Goal: Transaction & Acquisition: Obtain resource

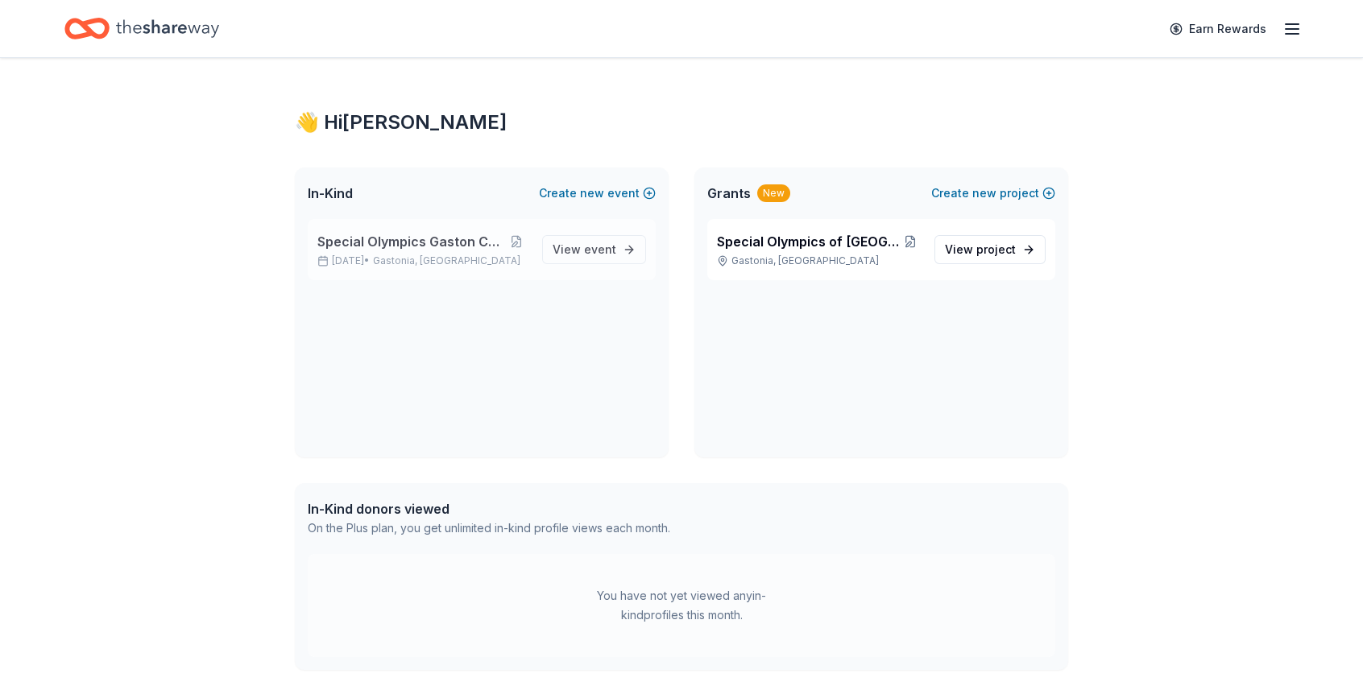
click at [440, 251] on div "Special Olympics Gaston County 5K [DATE] • [GEOGRAPHIC_DATA], [GEOGRAPHIC_DATA]" at bounding box center [423, 249] width 212 height 35
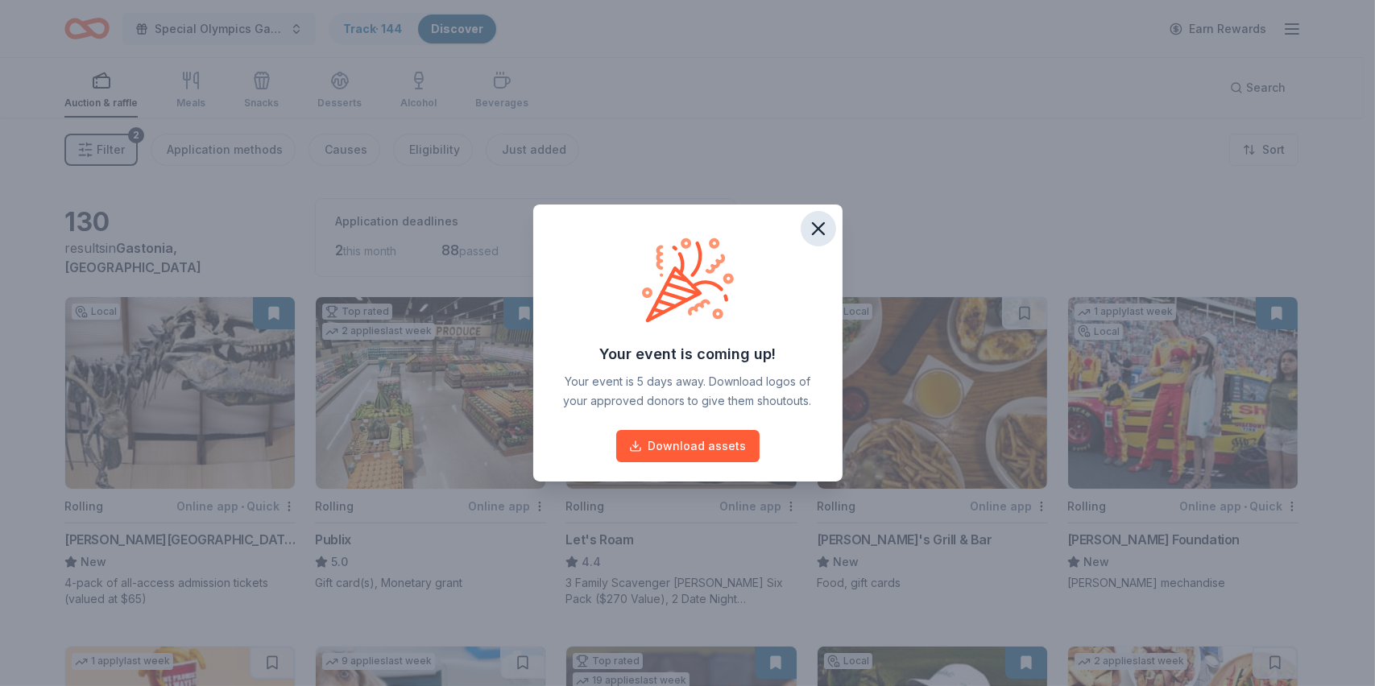
click at [820, 226] on icon "button" at bounding box center [818, 228] width 11 height 11
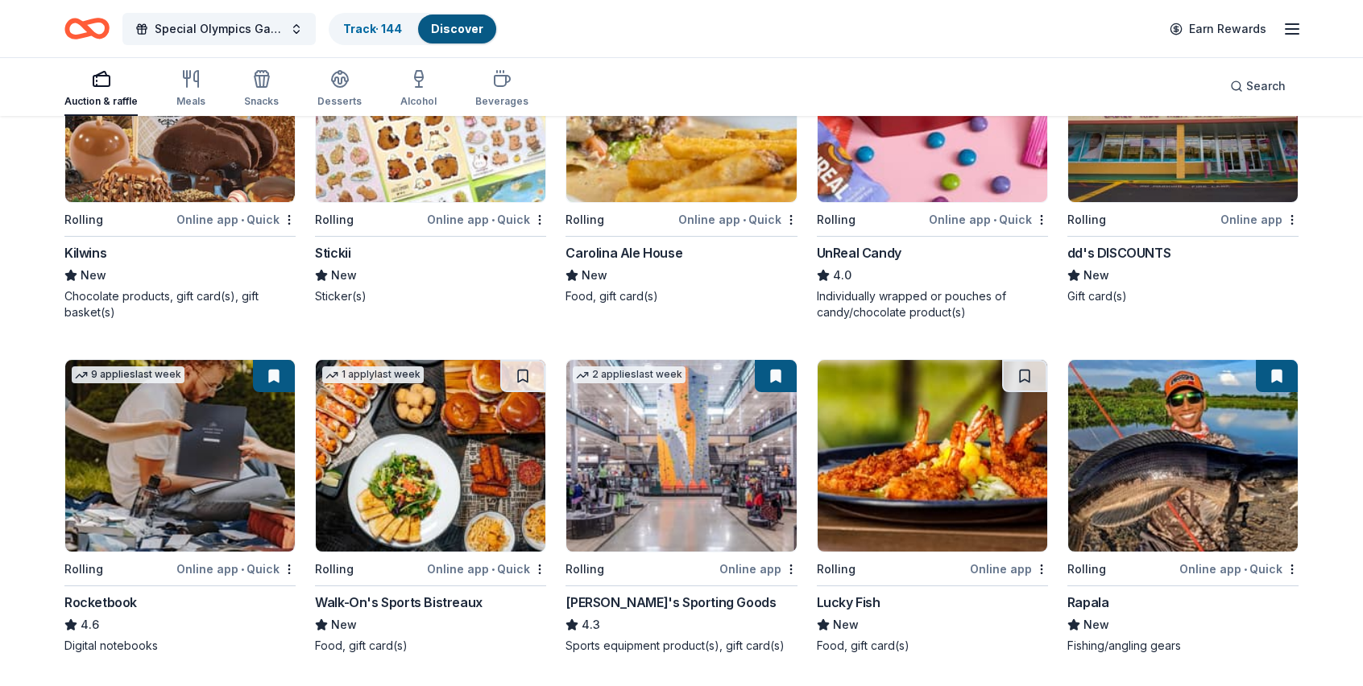
scroll to position [2736, 0]
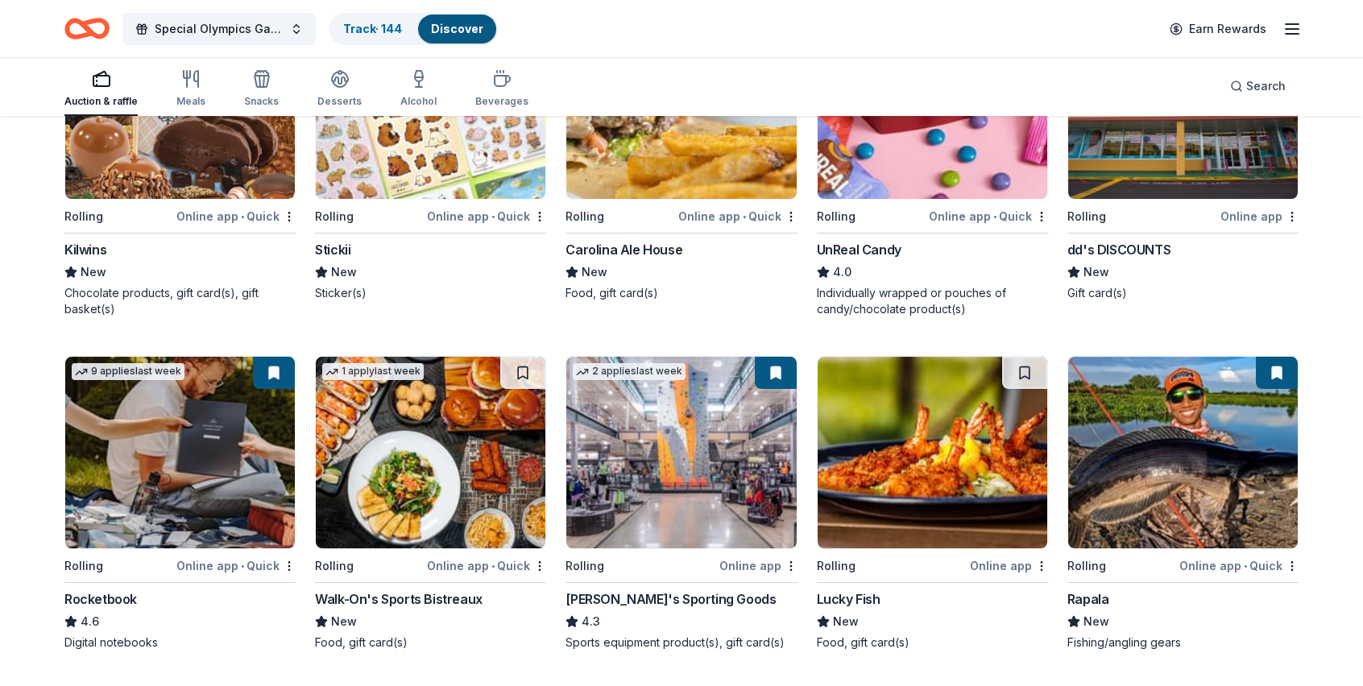
click at [598, 595] on div "Dick's Sporting Goods" at bounding box center [670, 598] width 210 height 19
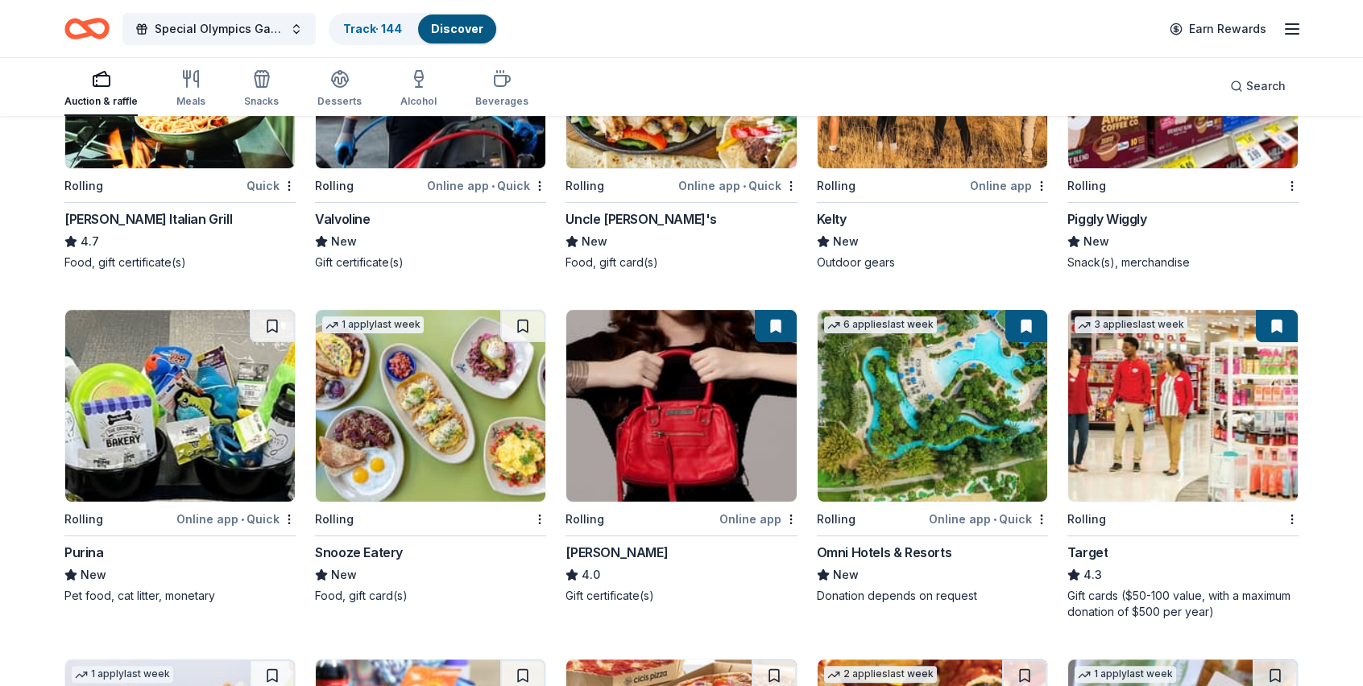
scroll to position [4167, 0]
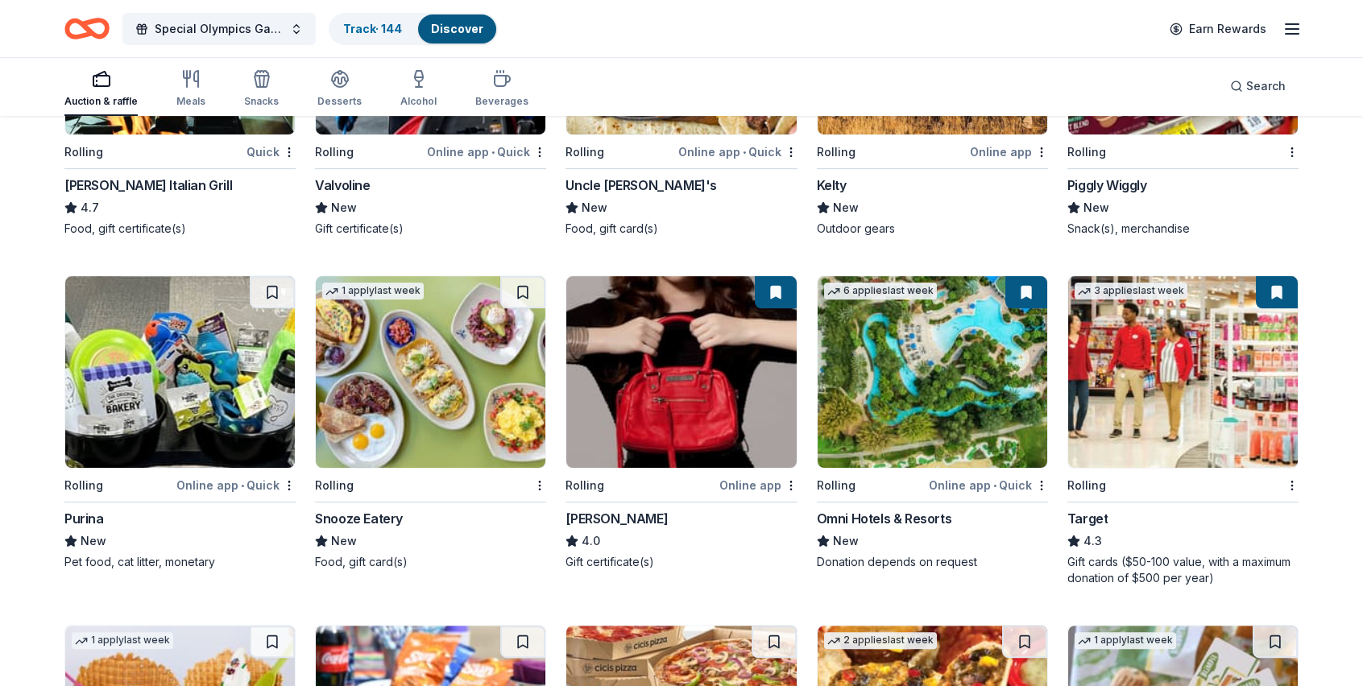
click at [1081, 519] on div "Target" at bounding box center [1087, 518] width 41 height 19
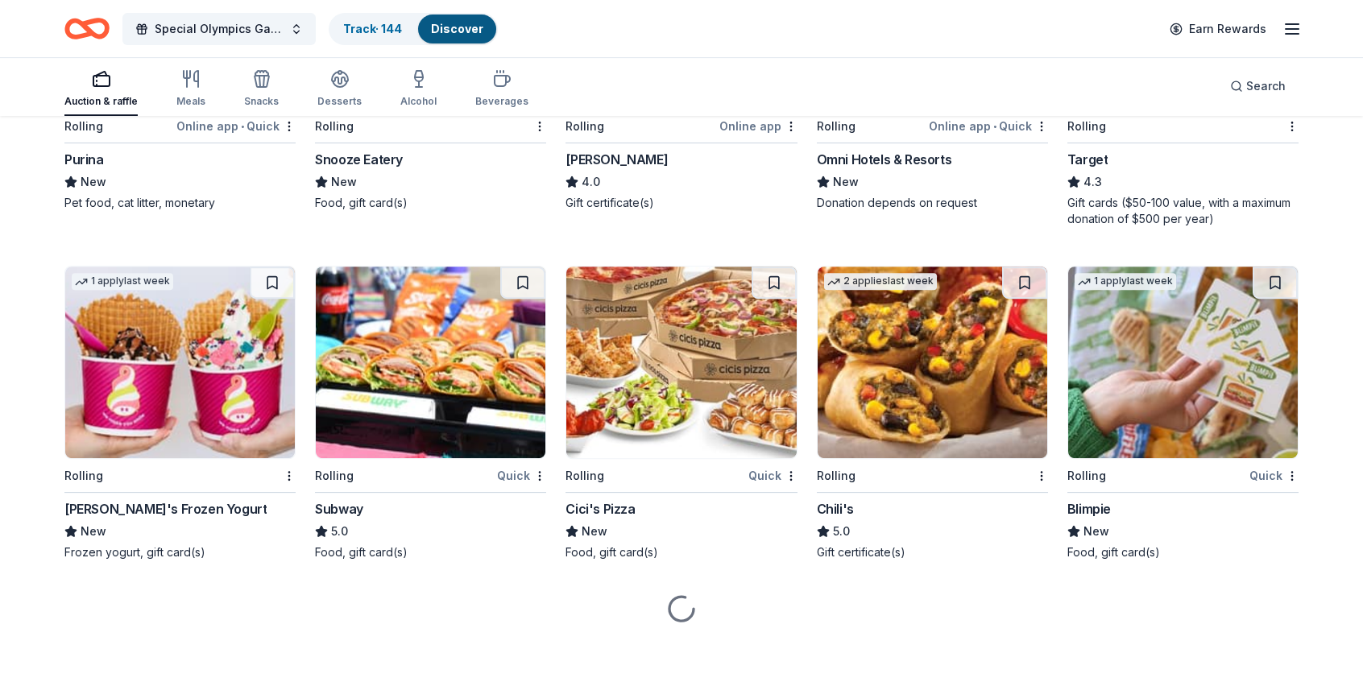
scroll to position [4527, 0]
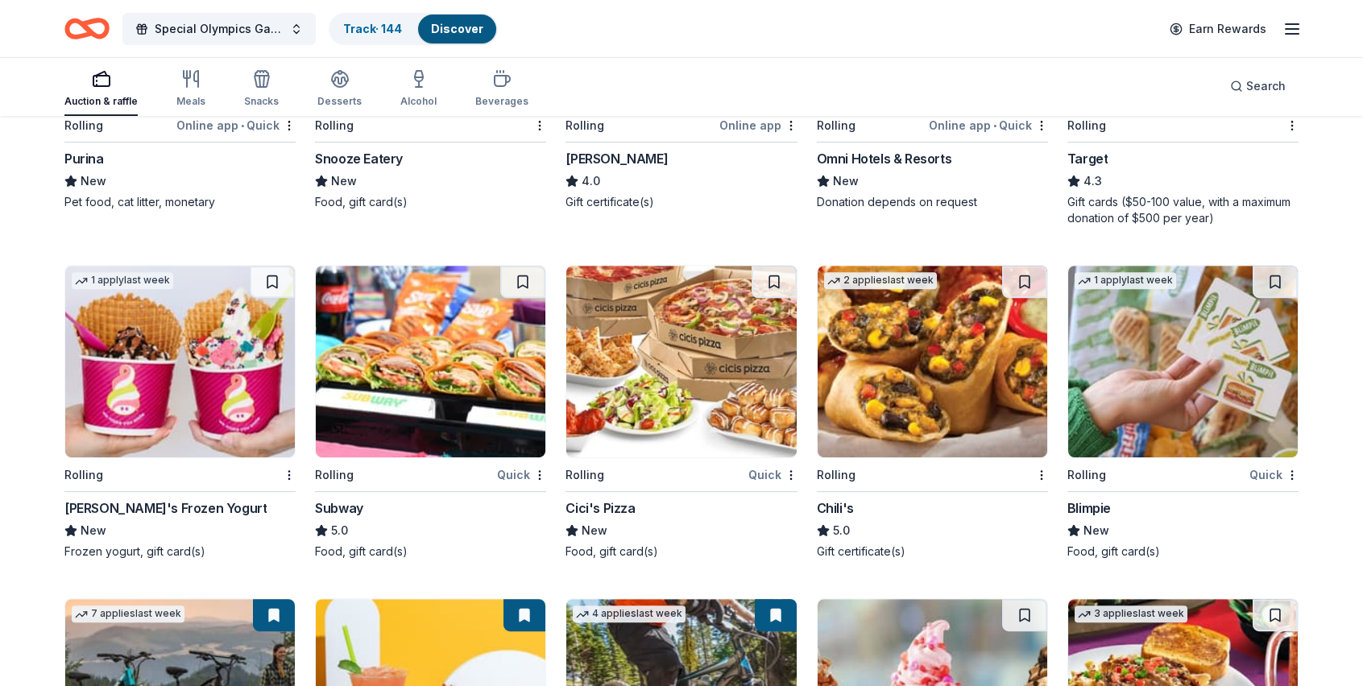
click at [827, 470] on div "Rolling" at bounding box center [836, 474] width 39 height 19
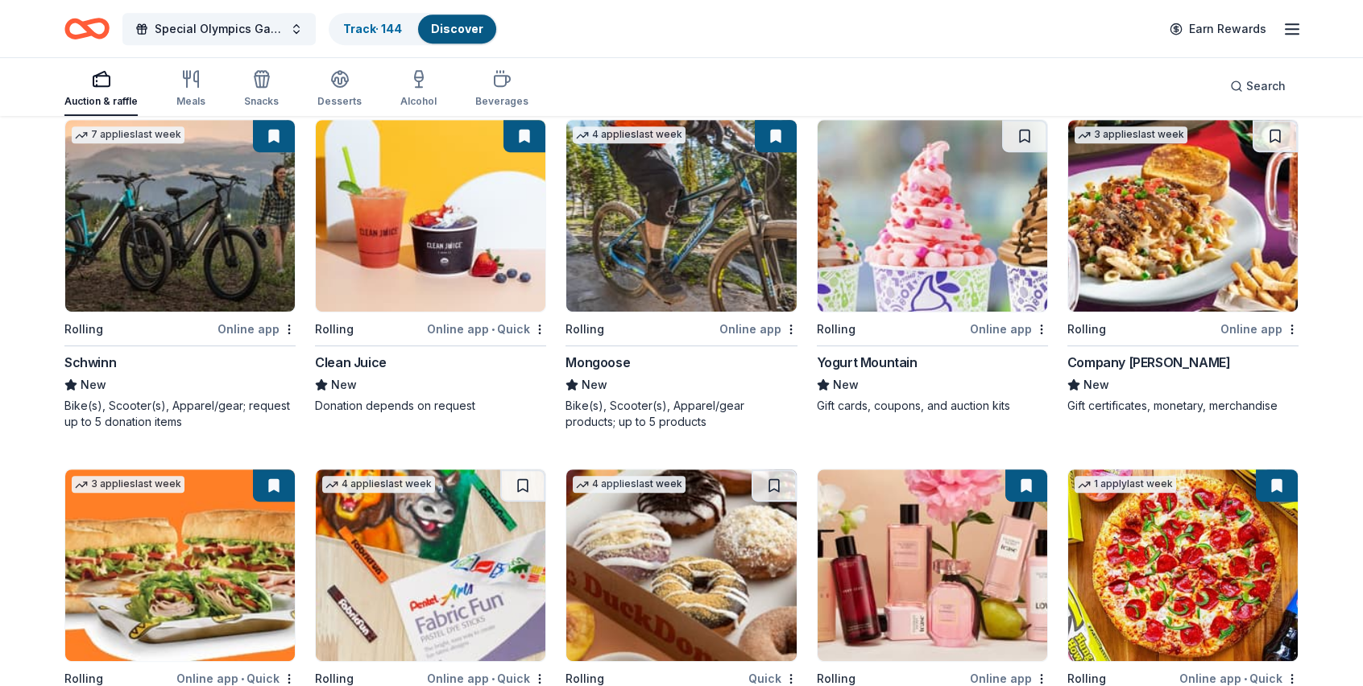
scroll to position [5209, 0]
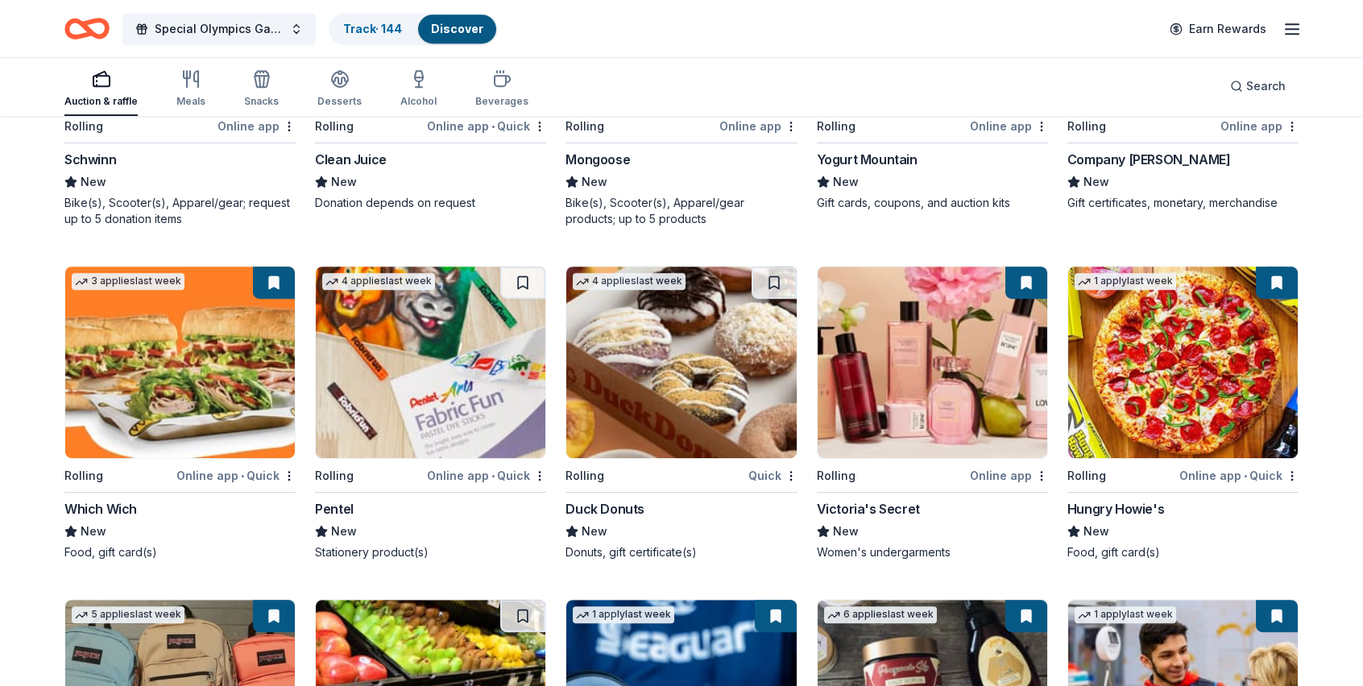
click at [895, 509] on div "Victoria's Secret" at bounding box center [868, 508] width 103 height 19
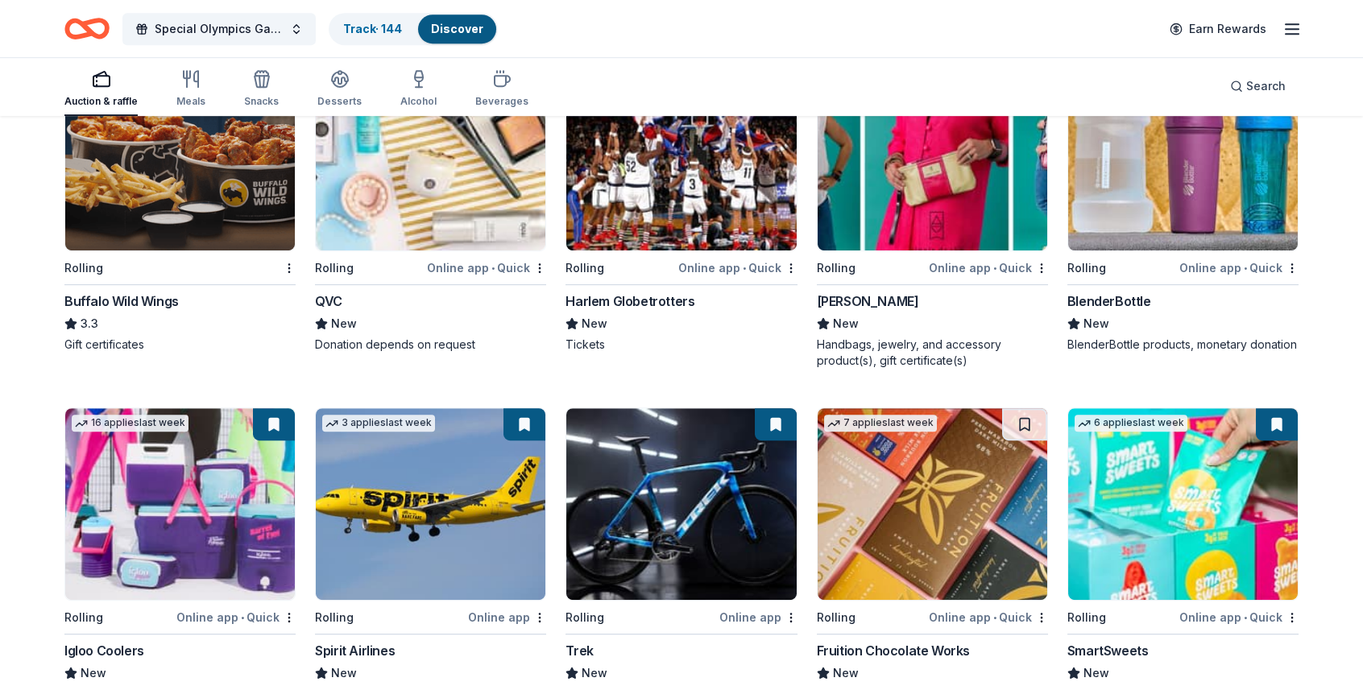
scroll to position [6607, 0]
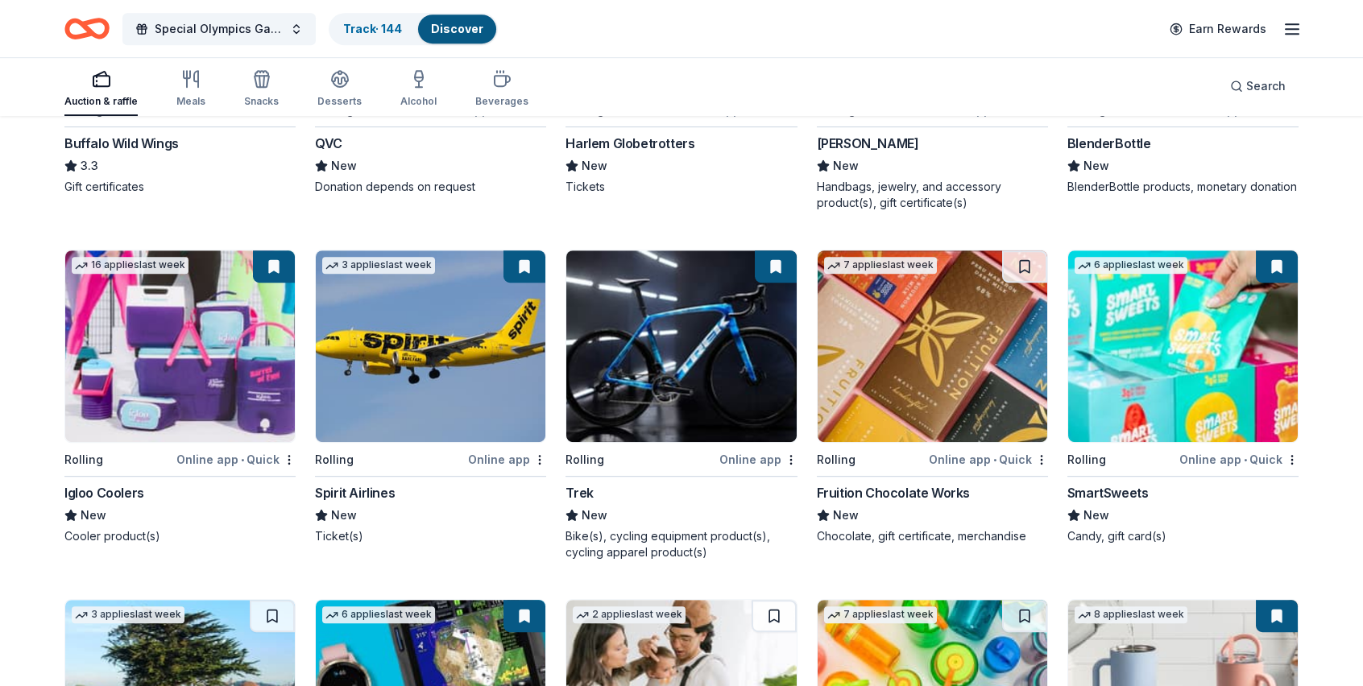
click at [97, 491] on div "Igloo Coolers" at bounding box center [104, 492] width 80 height 19
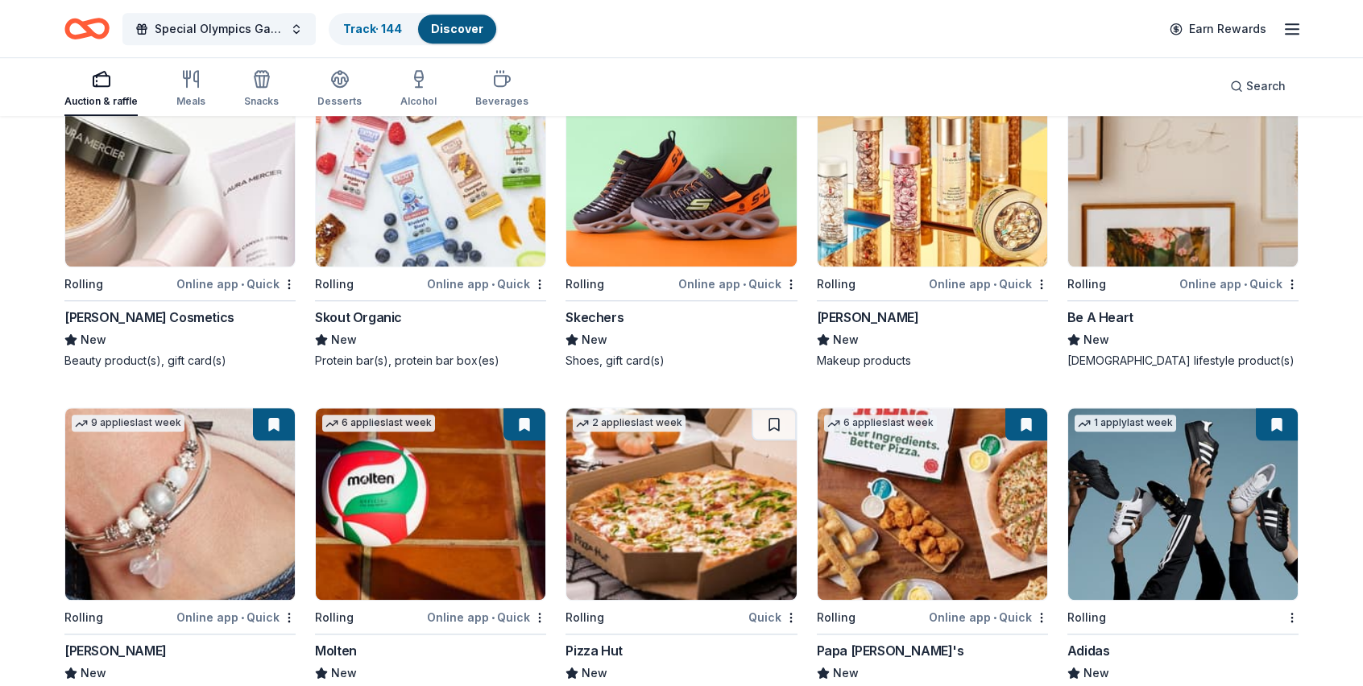
scroll to position [8526, 0]
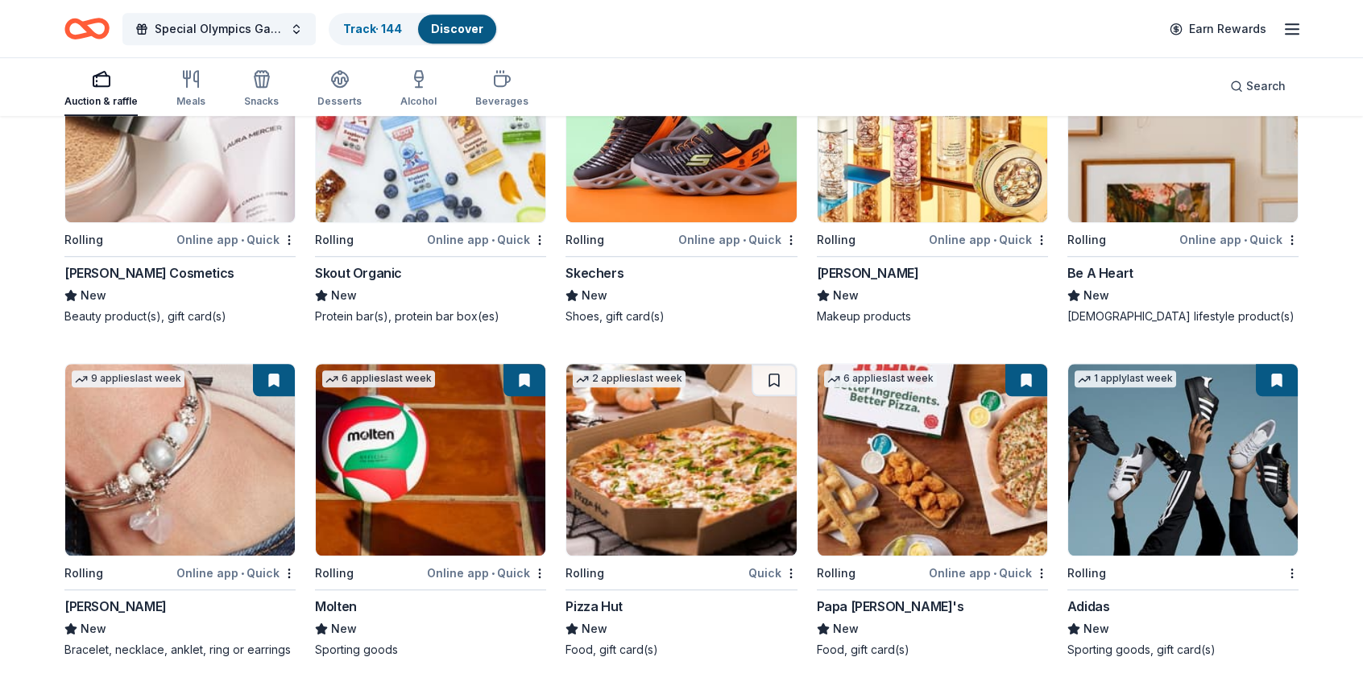
click at [586, 603] on div "Pizza Hut" at bounding box center [593, 606] width 56 height 19
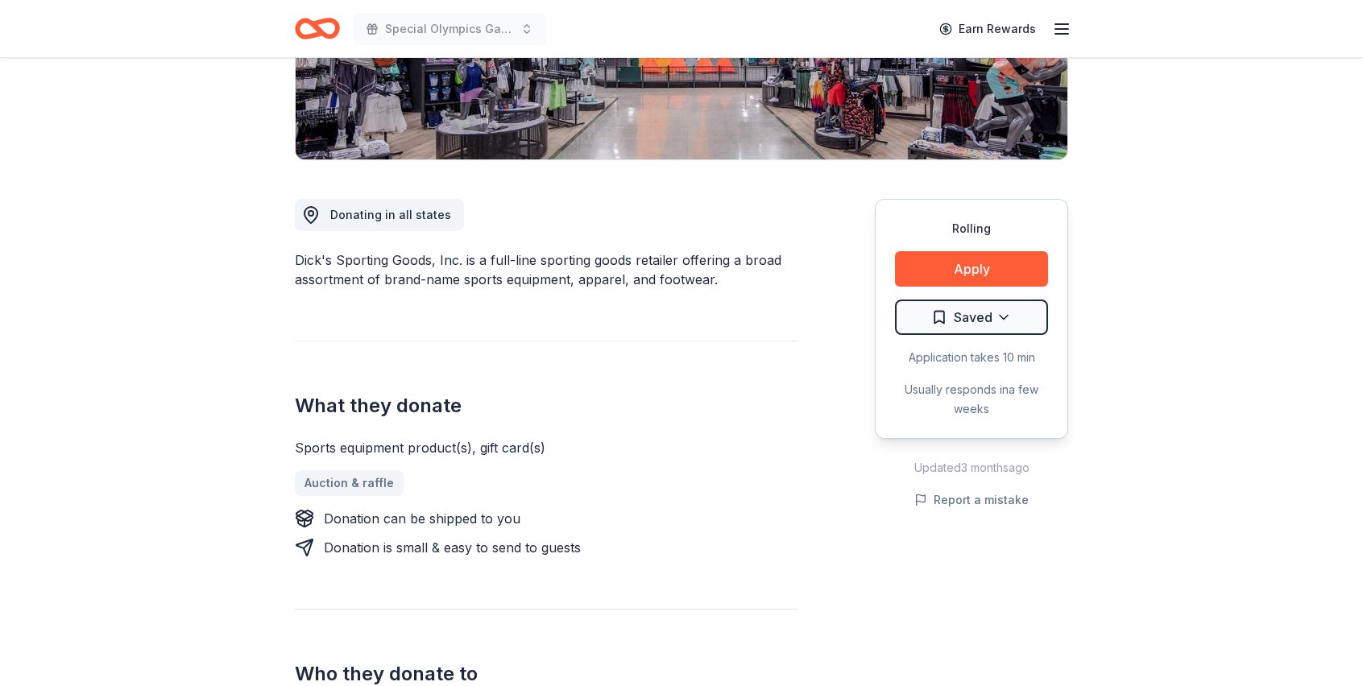
scroll to position [81, 0]
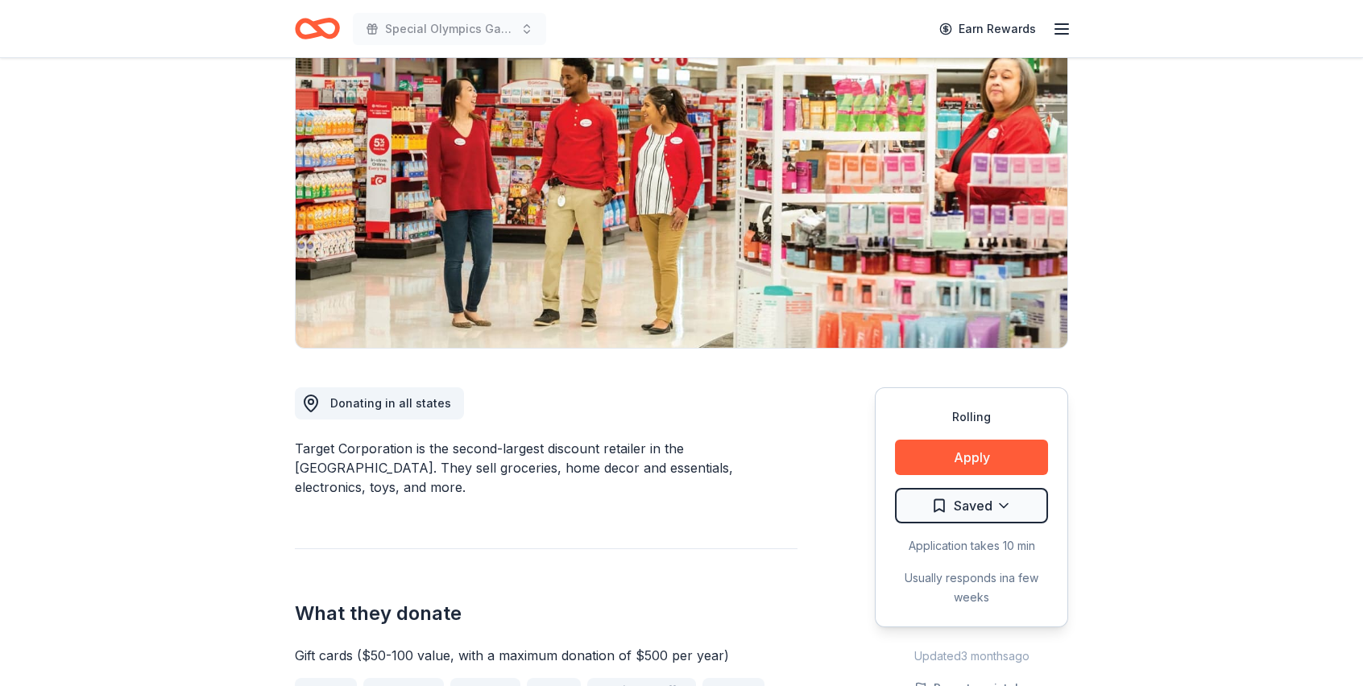
scroll to position [242, 0]
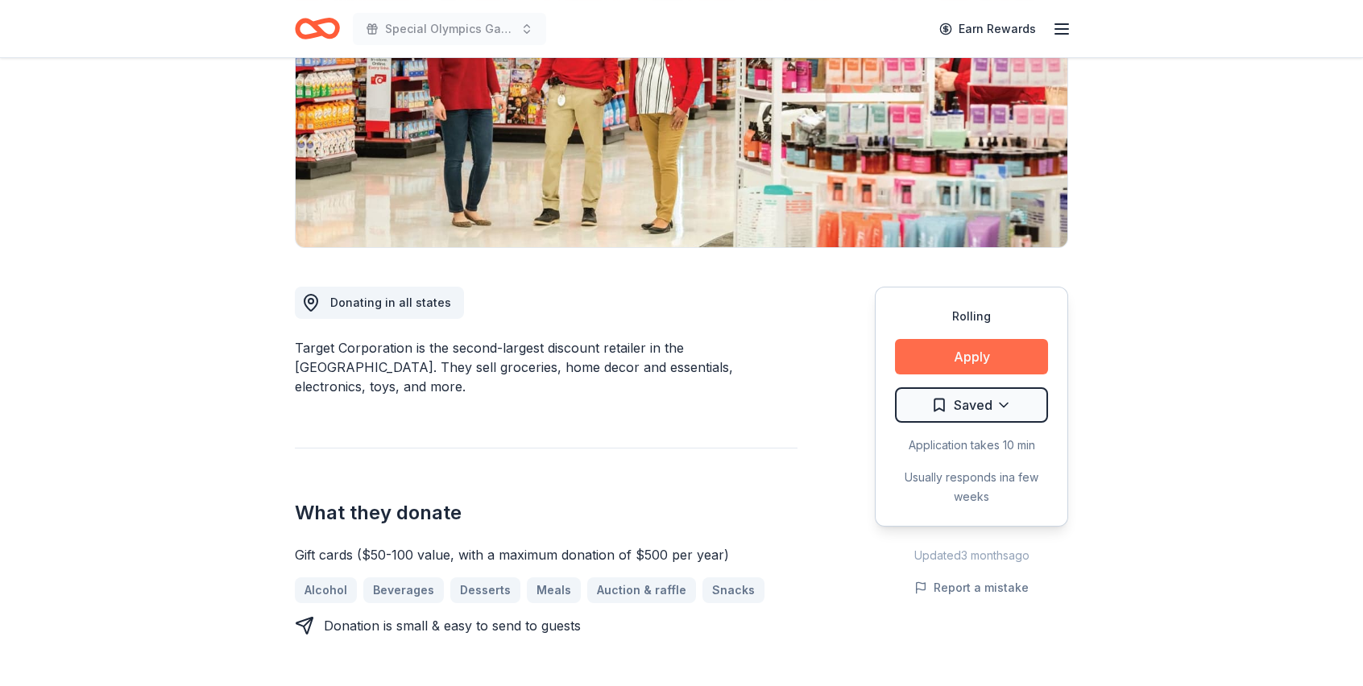
click at [968, 354] on button "Apply" at bounding box center [971, 356] width 153 height 35
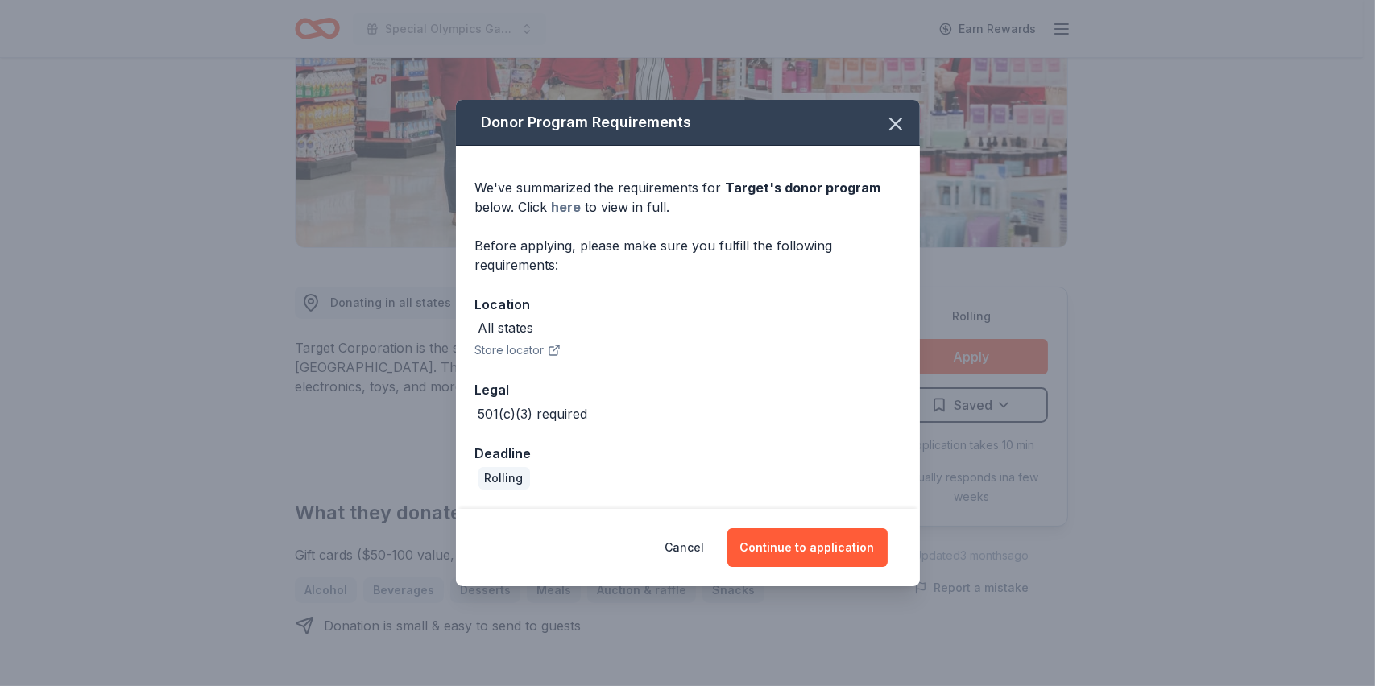
click at [565, 205] on link "here" at bounding box center [567, 206] width 30 height 19
click at [895, 122] on icon "button" at bounding box center [895, 123] width 11 height 11
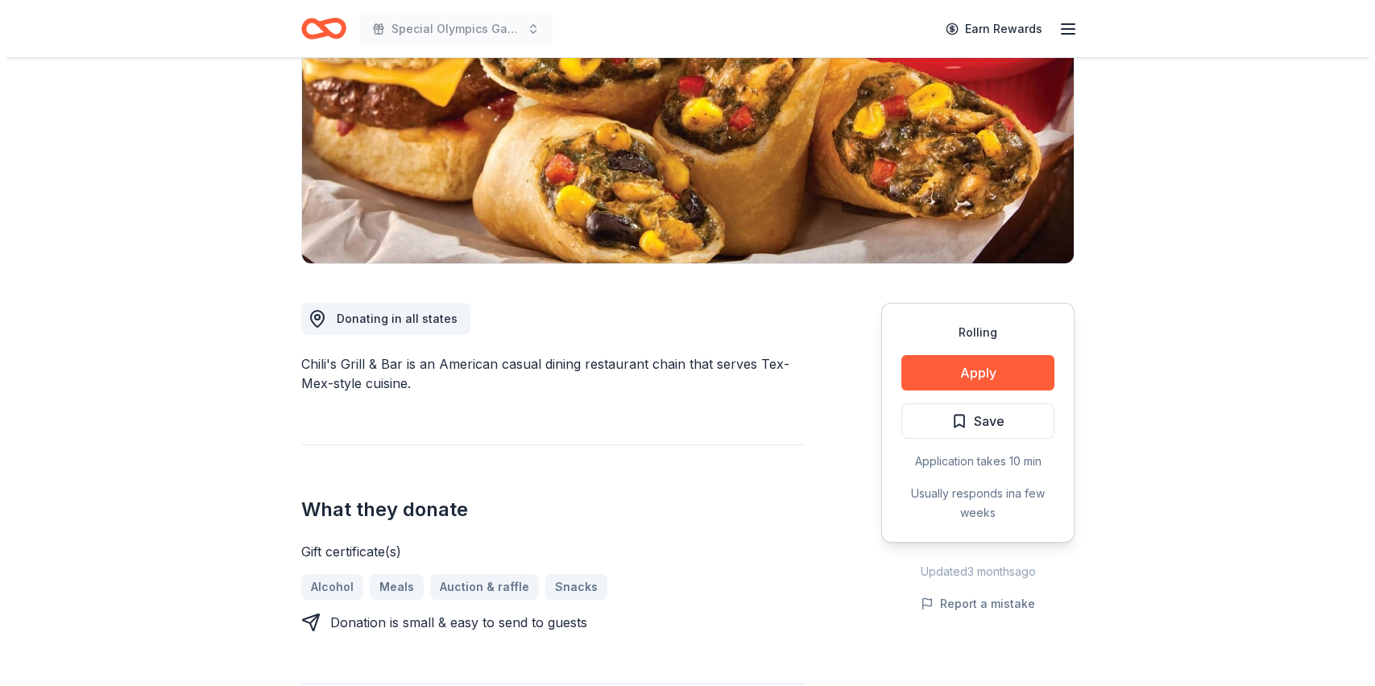
scroll to position [242, 0]
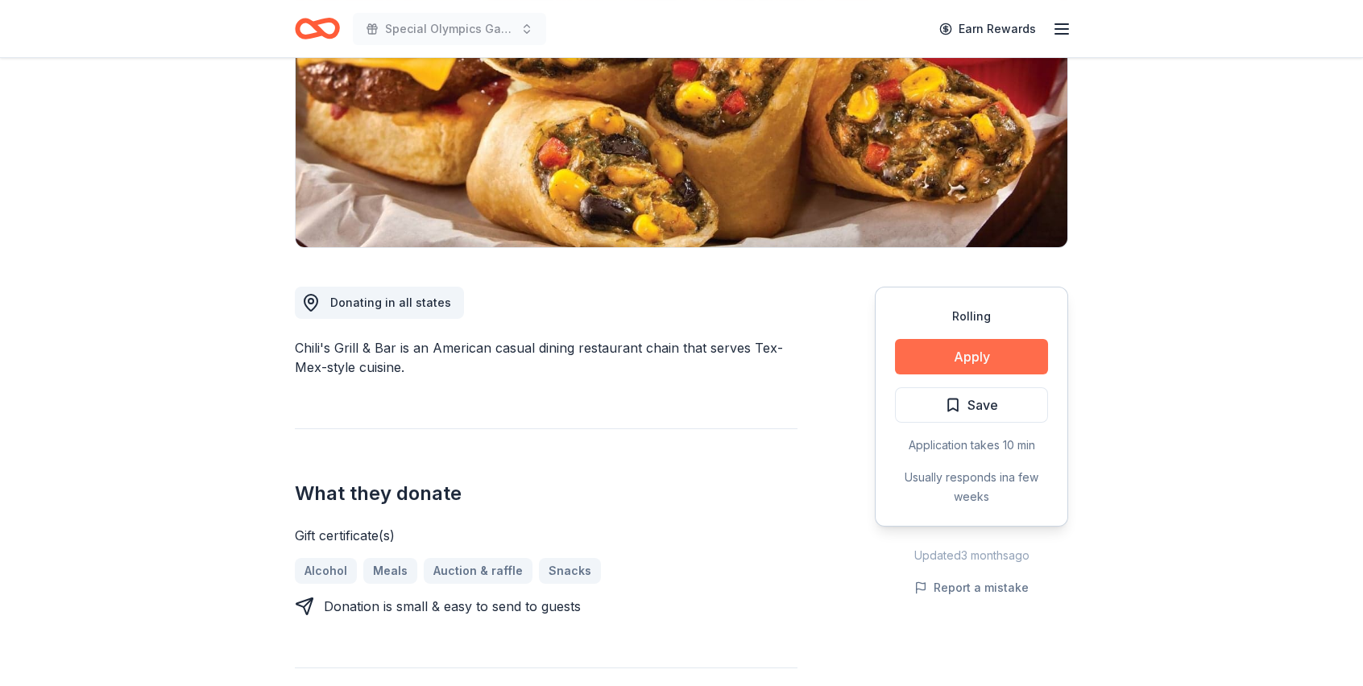
click at [964, 363] on button "Apply" at bounding box center [971, 356] width 153 height 35
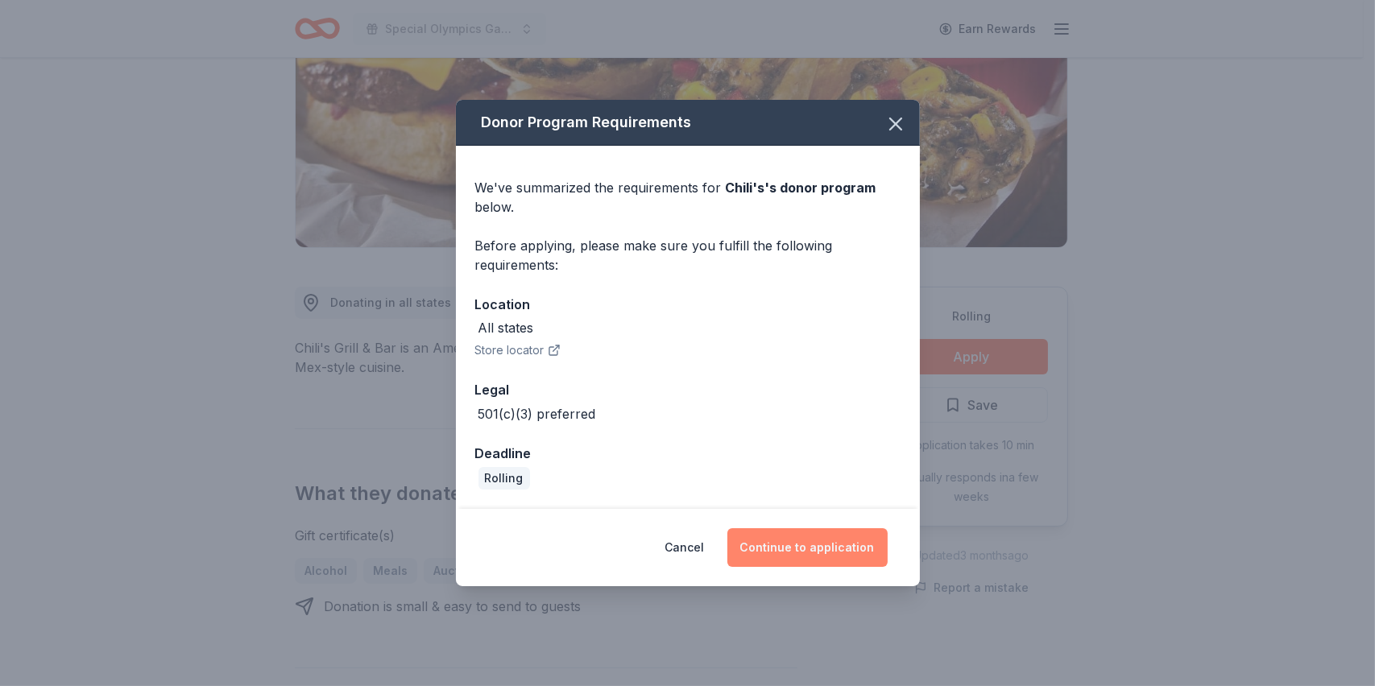
click at [858, 545] on button "Continue to application" at bounding box center [807, 547] width 160 height 39
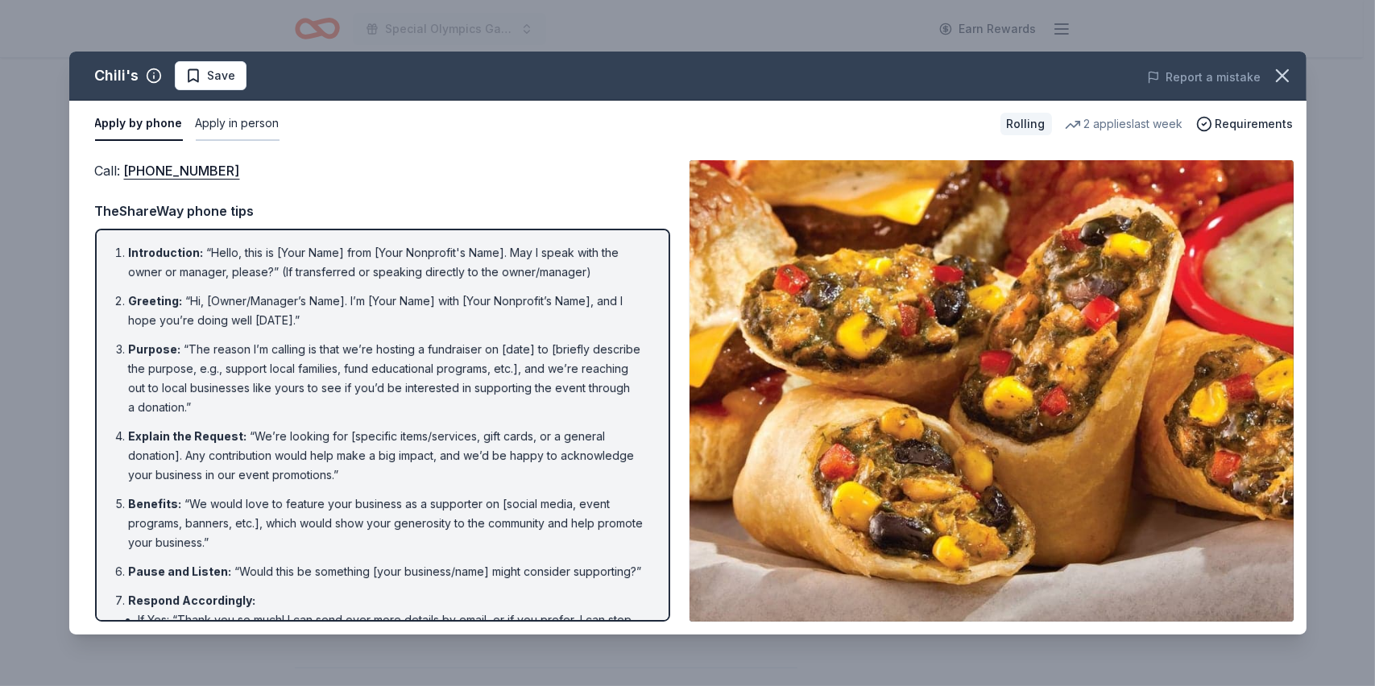
click at [246, 120] on button "Apply in person" at bounding box center [238, 124] width 84 height 34
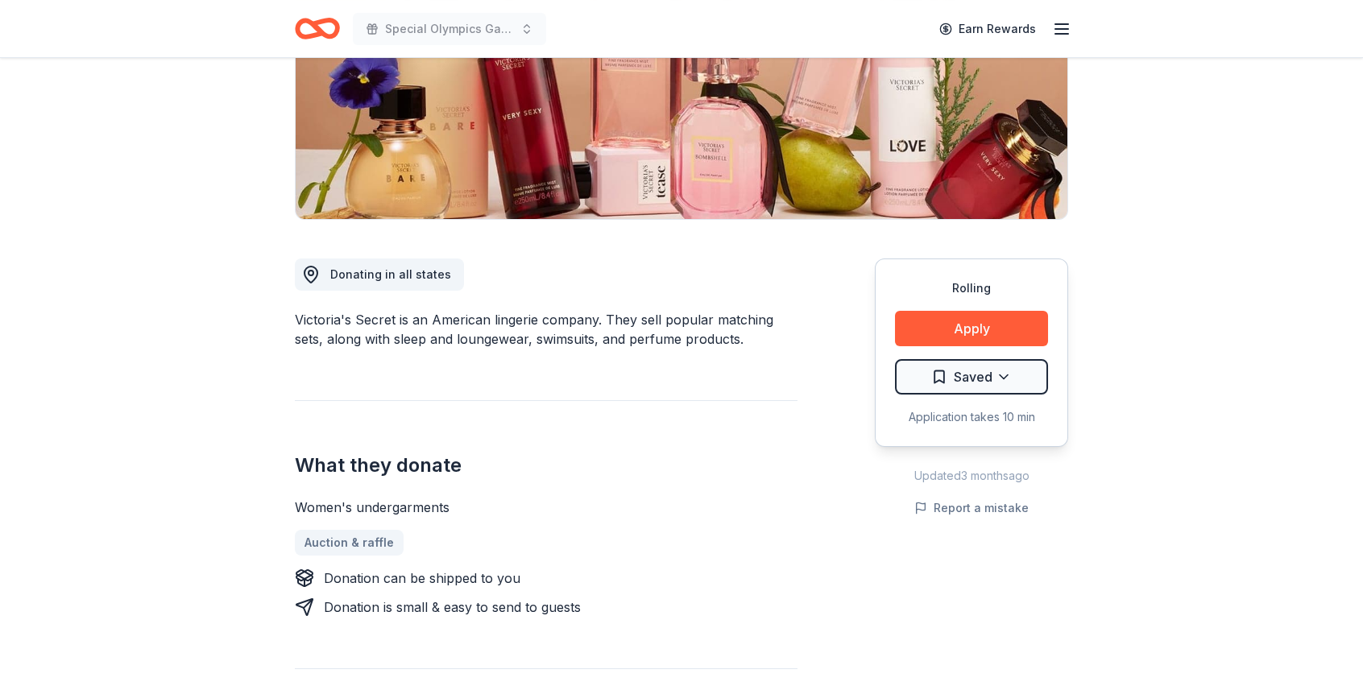
scroll to position [403, 0]
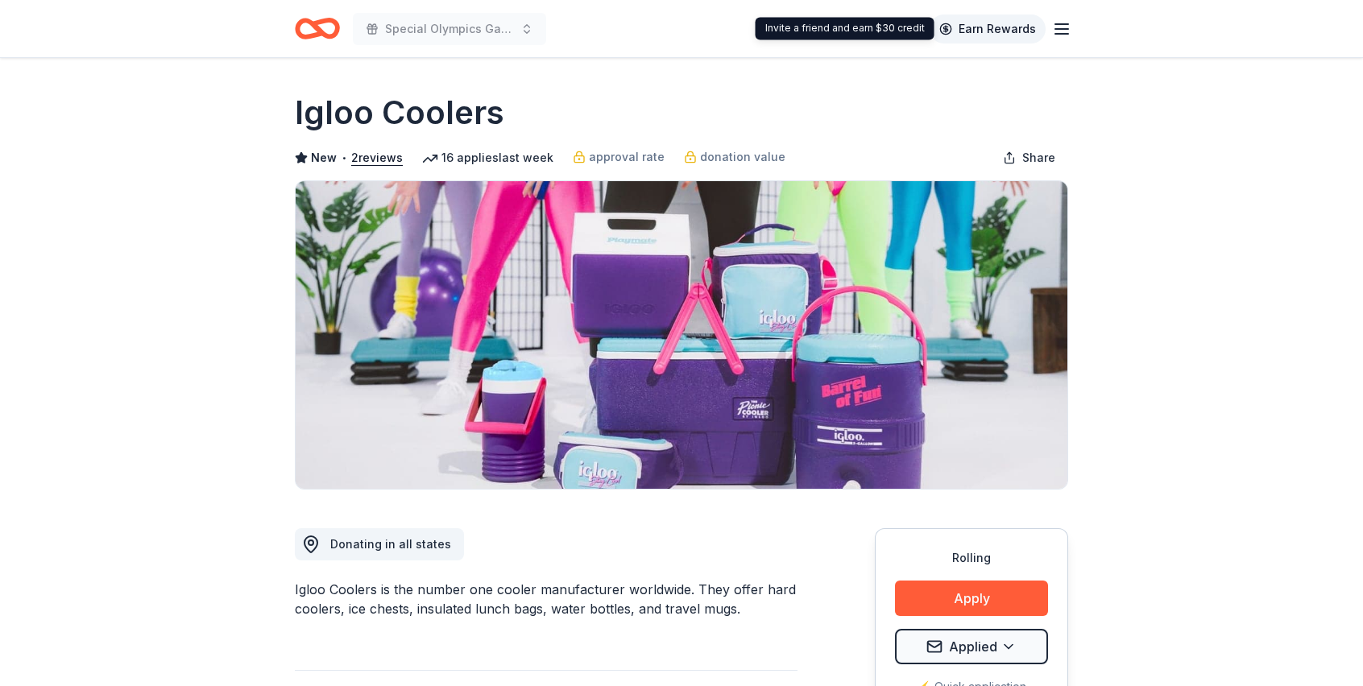
click at [1023, 26] on link "Earn Rewards" at bounding box center [987, 28] width 116 height 29
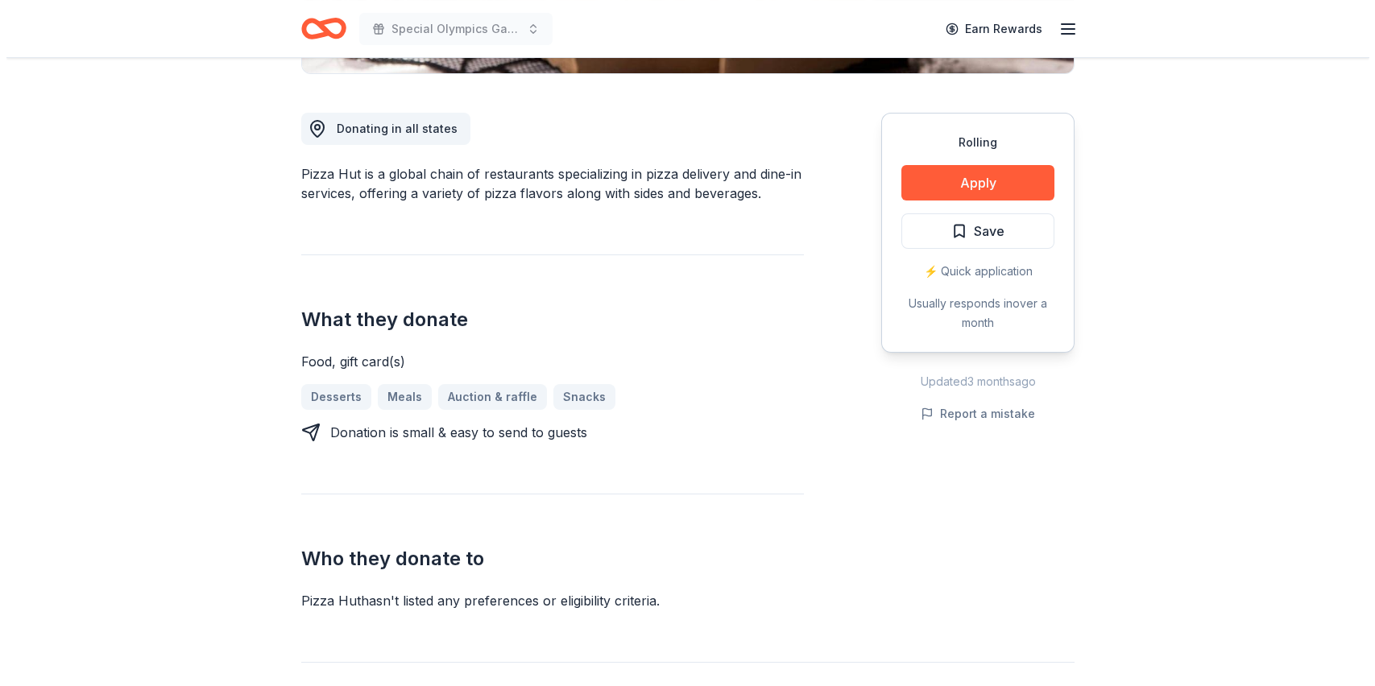
scroll to position [403, 0]
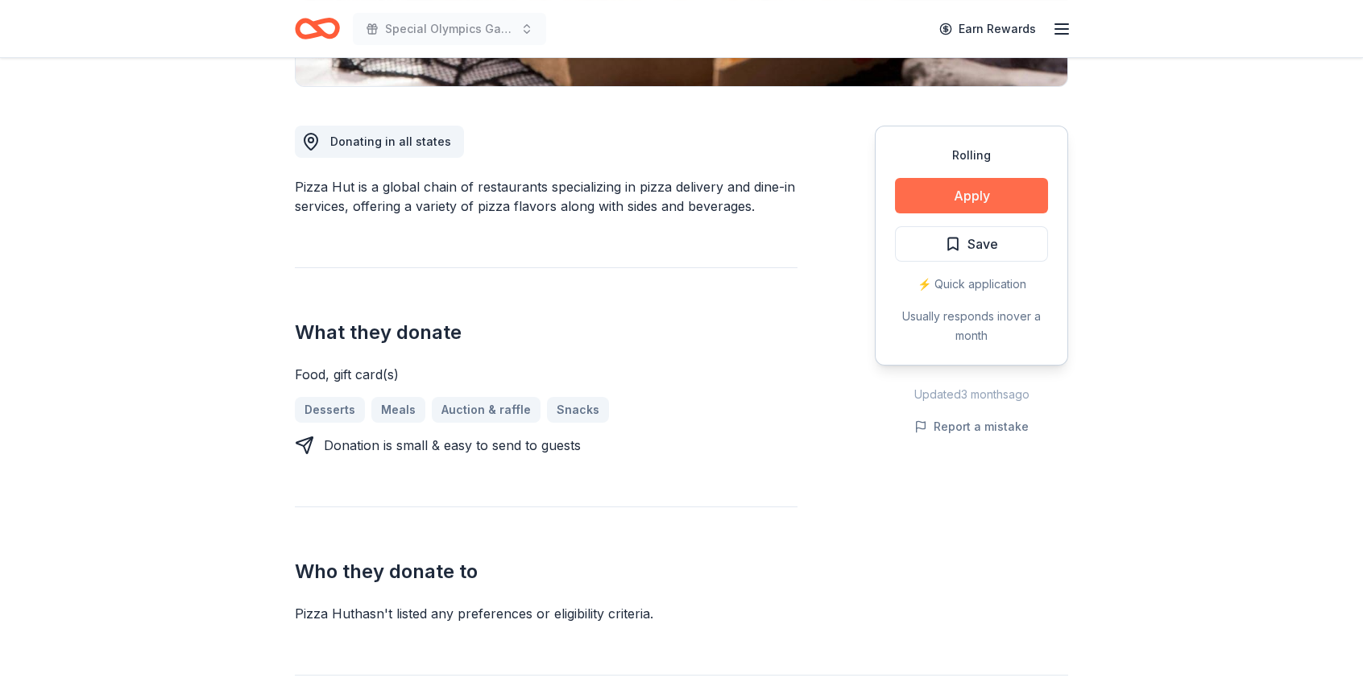
click at [972, 197] on button "Apply" at bounding box center [971, 195] width 153 height 35
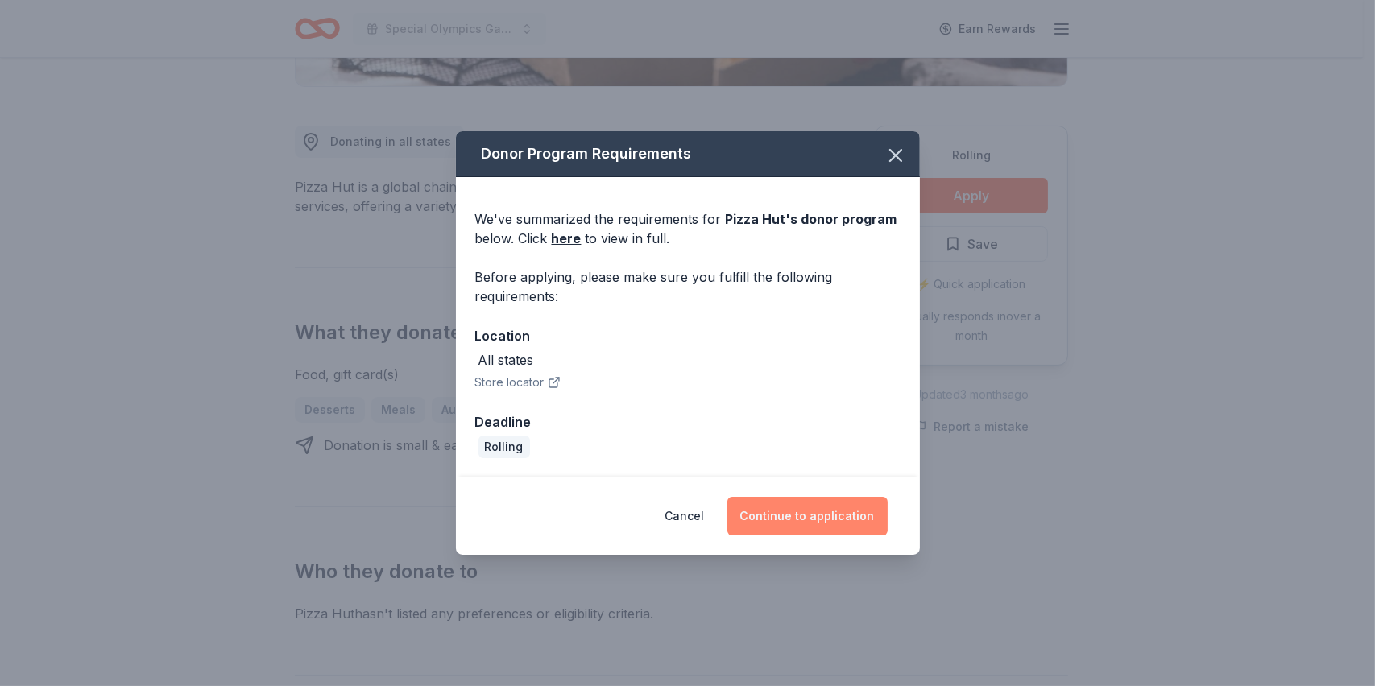
click at [792, 516] on button "Continue to application" at bounding box center [807, 516] width 160 height 39
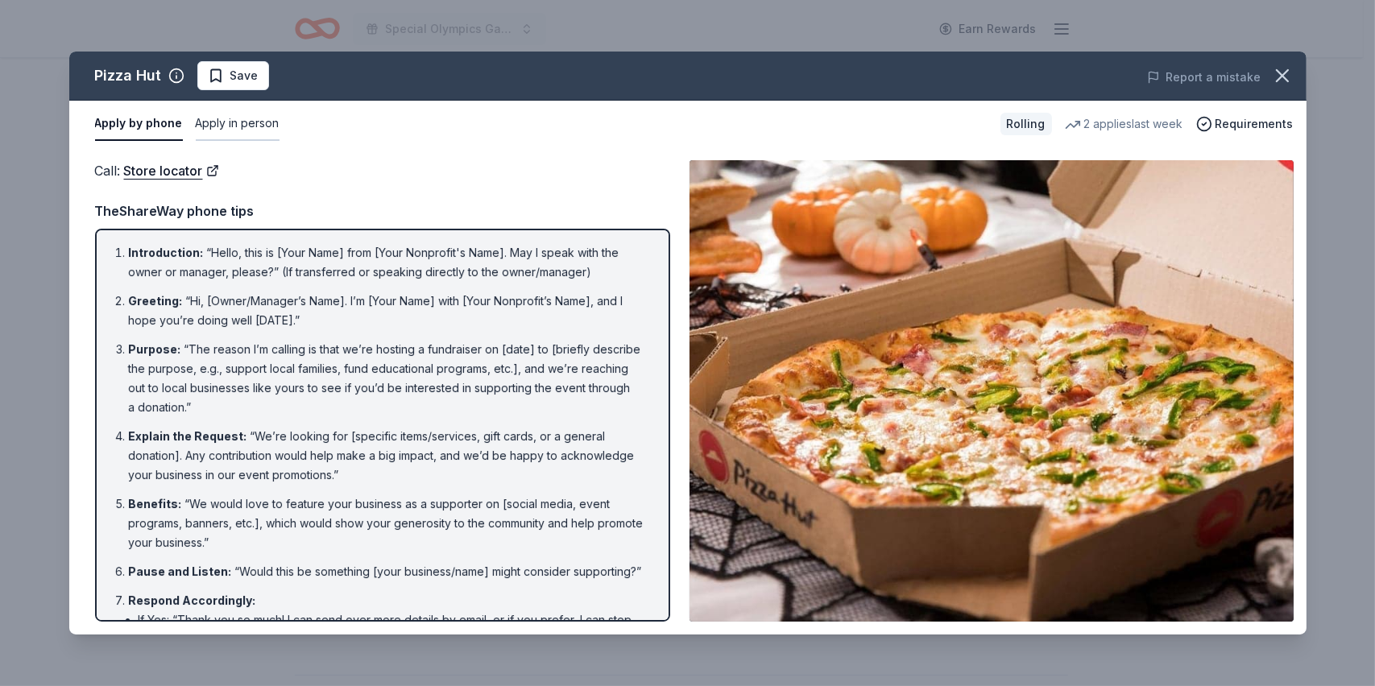
click at [244, 125] on button "Apply in person" at bounding box center [238, 124] width 84 height 34
